Goal: Book appointment/travel/reservation: Book appointment/travel/reservation

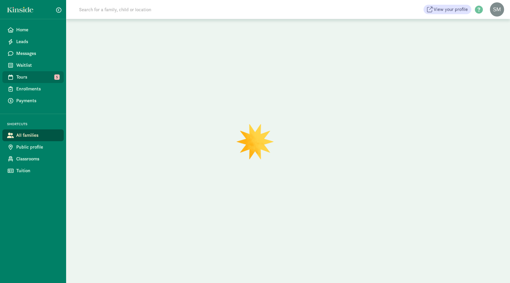
click at [36, 79] on span "Tours" at bounding box center [37, 77] width 43 height 7
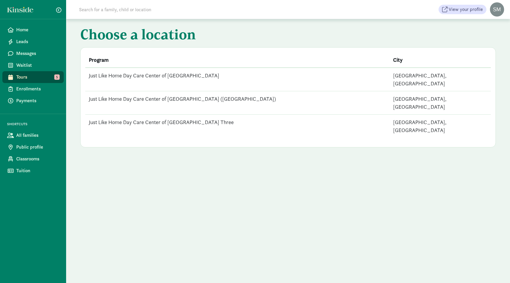
click at [117, 92] on td "Just Like Home Day Care Center of [GEOGRAPHIC_DATA] ([GEOGRAPHIC_DATA])" at bounding box center [237, 102] width 304 height 23
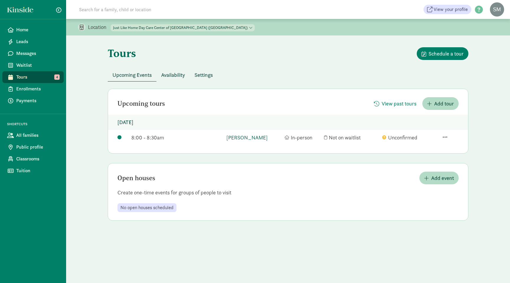
click at [256, 139] on link "[PERSON_NAME]" at bounding box center [253, 137] width 55 height 8
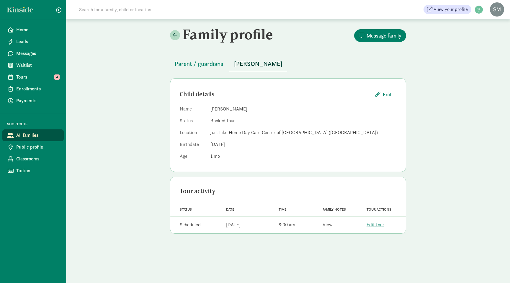
click at [328, 225] on link "View" at bounding box center [328, 224] width 10 height 6
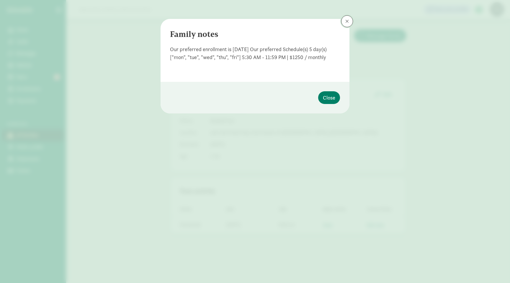
click at [348, 24] on button at bounding box center [347, 21] width 12 height 12
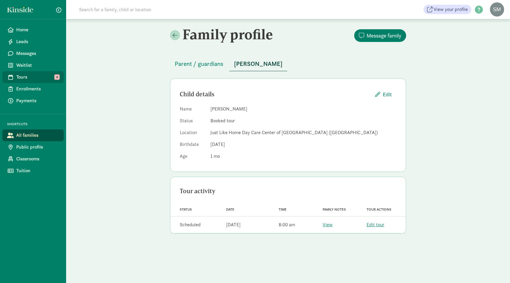
click at [29, 75] on span "Tours" at bounding box center [37, 77] width 43 height 7
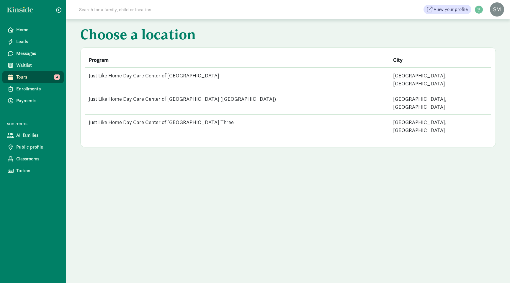
click at [181, 91] on td "Just Like Home Day Care Center of [GEOGRAPHIC_DATA] ([GEOGRAPHIC_DATA])" at bounding box center [237, 102] width 304 height 23
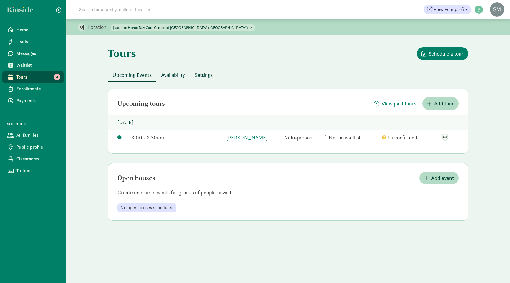
click at [444, 137] on span "button" at bounding box center [445, 136] width 5 height 5
click at [369, 155] on div "Upcoming tours View past tours Add tour Thursday, September 4, 2025 8:00 - 8:30…" at bounding box center [288, 155] width 361 height 132
click at [22, 79] on span "Tours" at bounding box center [37, 77] width 43 height 7
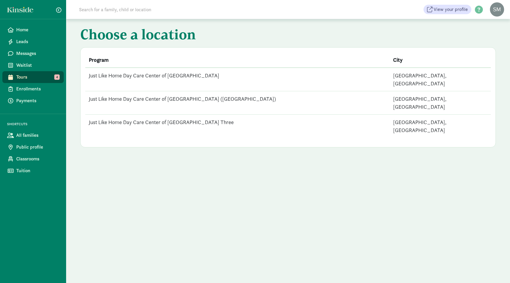
click at [149, 115] on td "Just Like Home Day Care Center of [GEOGRAPHIC_DATA] Three" at bounding box center [237, 126] width 304 height 23
